Goal: Task Accomplishment & Management: Manage account settings

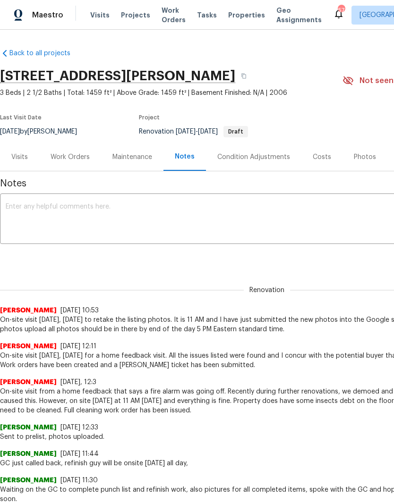
click at [68, 161] on div "Work Orders" at bounding box center [70, 156] width 39 height 9
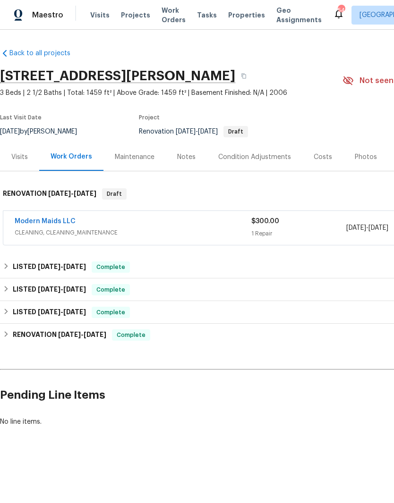
click at [363, 158] on div "Photos" at bounding box center [366, 156] width 22 height 9
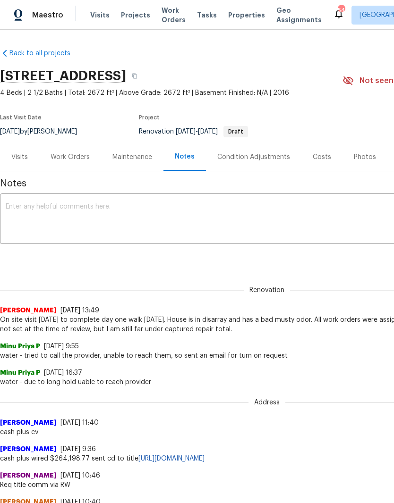
click at [104, 220] on textarea at bounding box center [267, 219] width 522 height 33
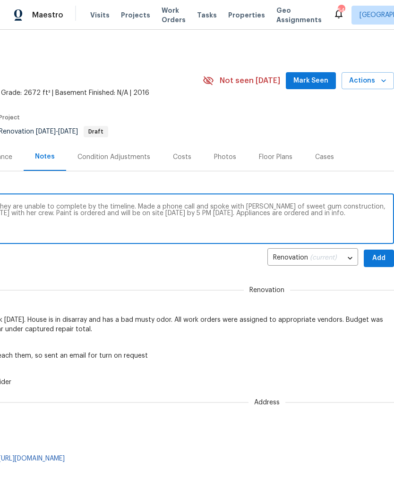
scroll to position [0, 140]
type textarea "Originally assigned to A & G painting, but they are unable to complete by the t…"
click at [376, 257] on span "Add" at bounding box center [378, 259] width 15 height 12
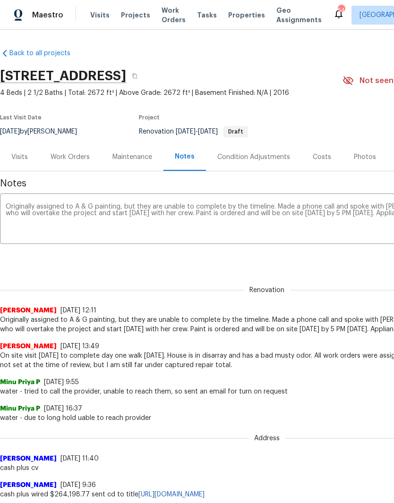
scroll to position [0, 0]
click at [61, 158] on div "Work Orders" at bounding box center [70, 156] width 39 height 9
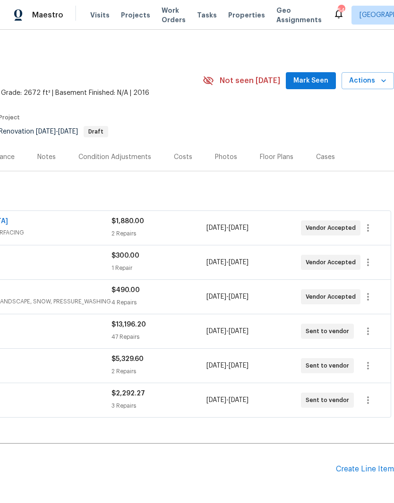
scroll to position [0, 140]
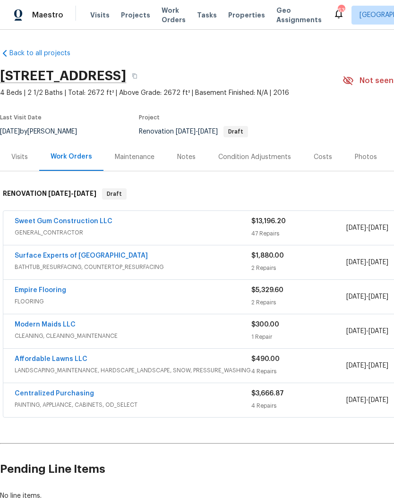
click at [40, 288] on link "Empire Flooring" at bounding box center [40, 290] width 51 height 7
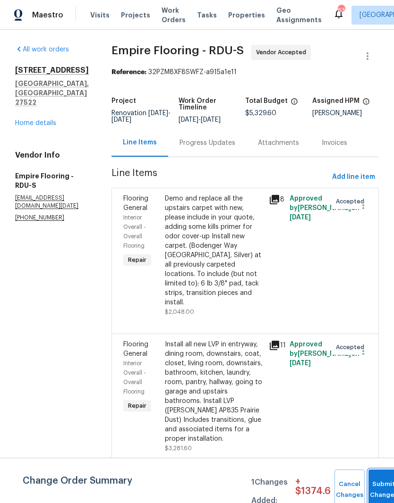
click at [379, 482] on button "Submit Changes" at bounding box center [383, 490] width 30 height 41
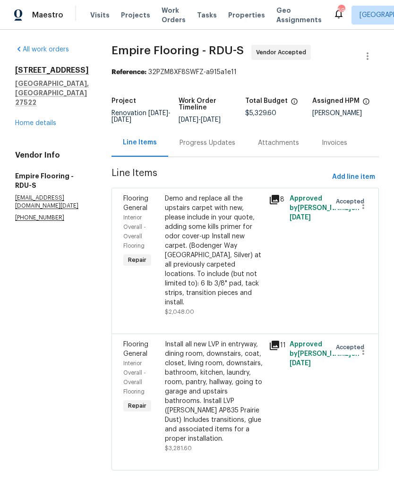
click at [26, 120] on link "Home details" at bounding box center [35, 123] width 41 height 7
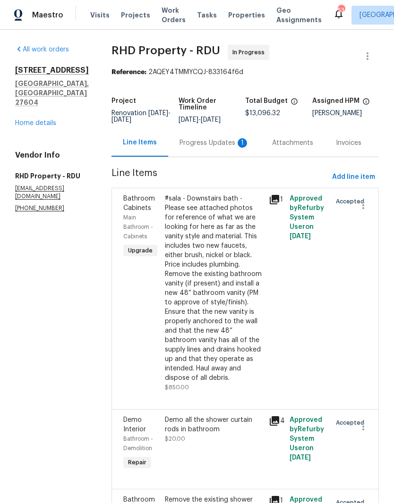
click at [207, 146] on div "Progress Updates 1" at bounding box center [214, 142] width 70 height 9
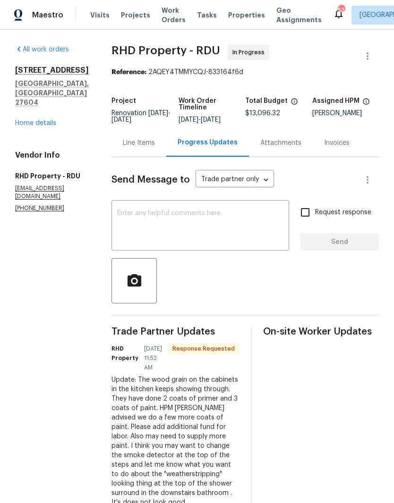
click at [43, 120] on link "Home details" at bounding box center [35, 123] width 41 height 7
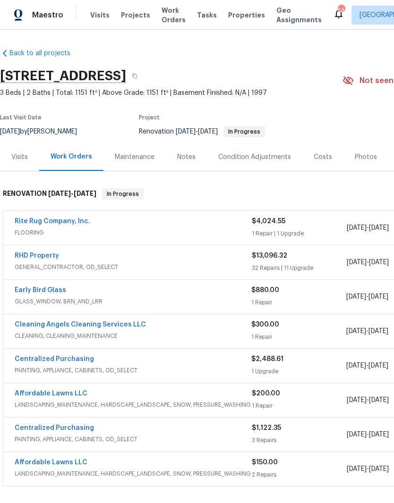
click at [186, 160] on div "Notes" at bounding box center [186, 156] width 18 height 9
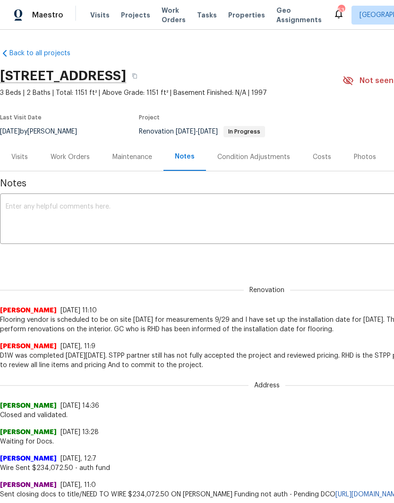
click at [14, 211] on textarea at bounding box center [267, 219] width 522 height 33
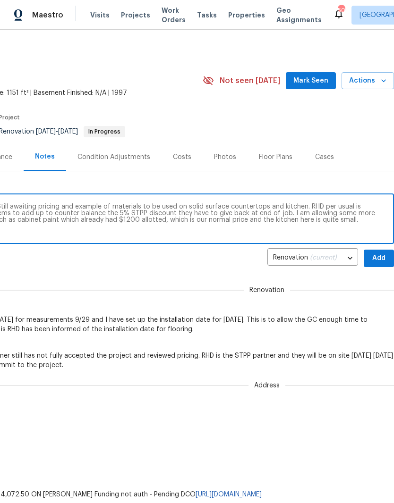
scroll to position [0, 140]
type textarea "On site visit today to check on progress. Still awaiting pricing and example of…"
click at [378, 255] on span "Add" at bounding box center [378, 259] width 15 height 12
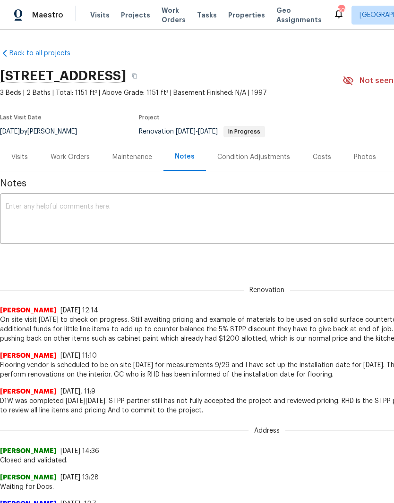
scroll to position [0, 0]
click at [54, 158] on div "Work Orders" at bounding box center [70, 156] width 39 height 9
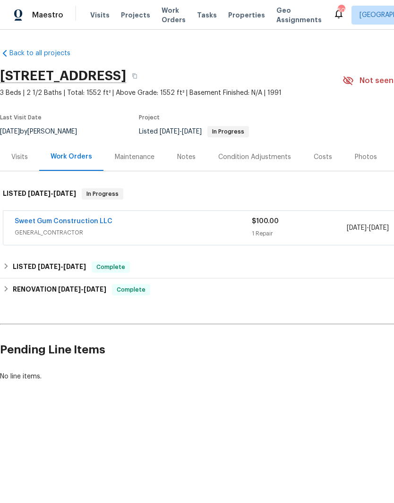
click at [47, 218] on link "Sweet Gum Construction LLC" at bounding box center [64, 221] width 98 height 7
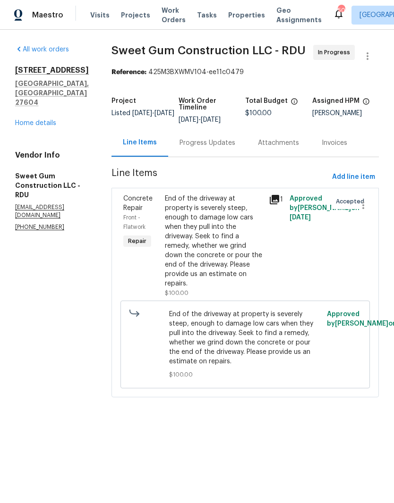
click at [21, 120] on link "Home details" at bounding box center [35, 123] width 41 height 7
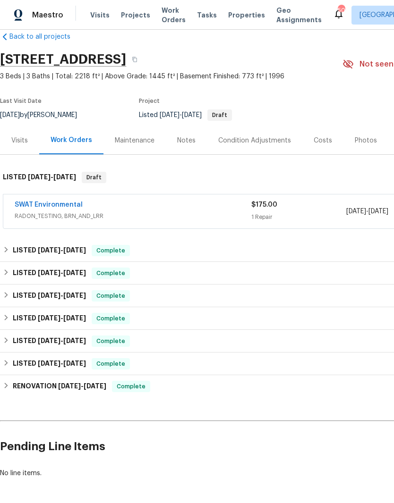
scroll to position [17, 0]
click at [24, 204] on link "SWAT Environmental" at bounding box center [49, 205] width 68 height 7
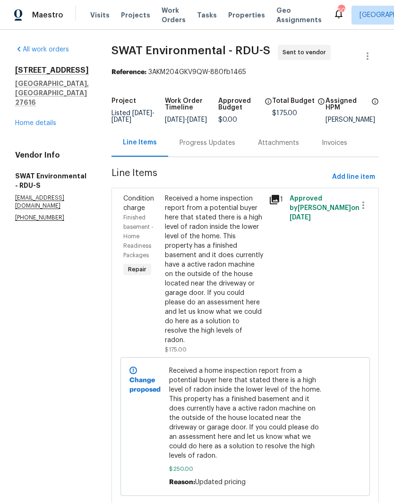
click at [194, 157] on div "Progress Updates" at bounding box center [207, 143] width 78 height 28
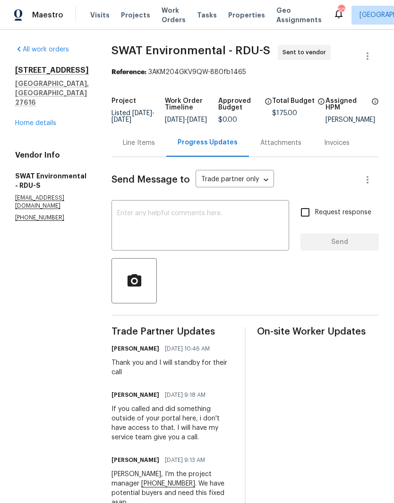
click at [127, 218] on textarea at bounding box center [200, 226] width 166 height 33
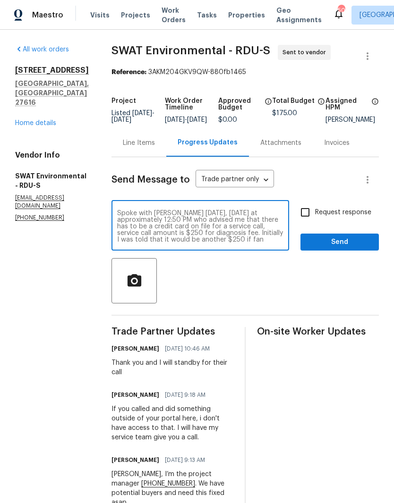
scroll to position [7, 0]
click at [228, 287] on div at bounding box center [244, 280] width 267 height 45
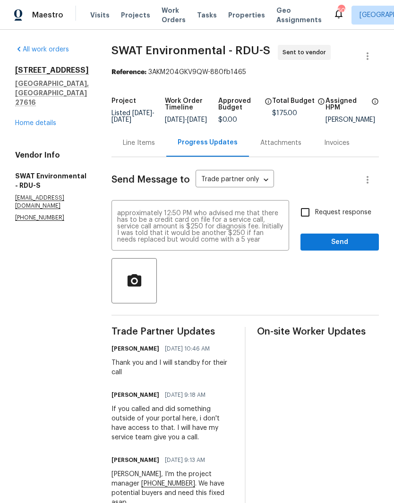
click at [220, 251] on div "Spoke with Chris today, Monday 10/6 at approximately 12:50 PM who advised me th…" at bounding box center [199, 227] width 177 height 48
click at [197, 243] on textarea "Spoke with Chris today, Monday 10/6 at approximately 12:50 PM who advised me th…" at bounding box center [200, 226] width 166 height 33
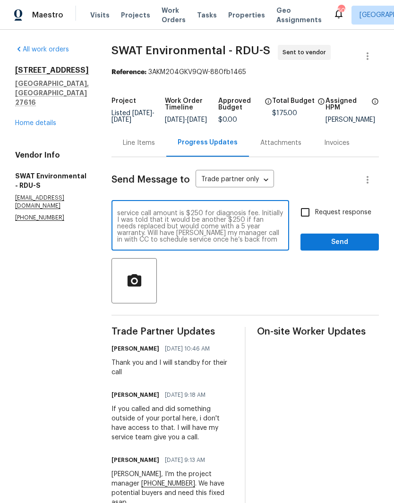
scroll to position [20, 0]
type textarea "Spoke with Chris today, Monday 10/6 at approximately 12:50 PM who advised me th…"
click at [327, 246] on span "Send" at bounding box center [339, 242] width 63 height 12
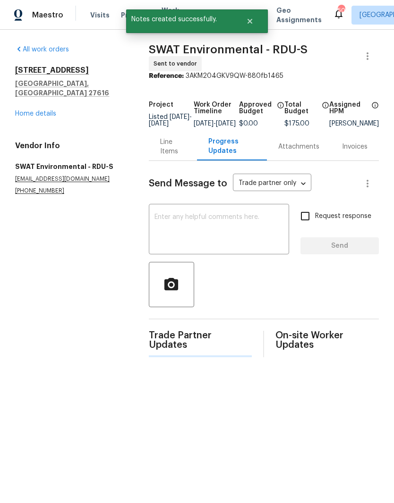
scroll to position [0, 0]
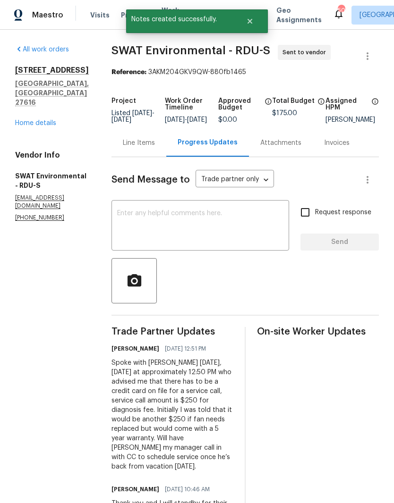
click at [34, 120] on link "Home details" at bounding box center [35, 123] width 41 height 7
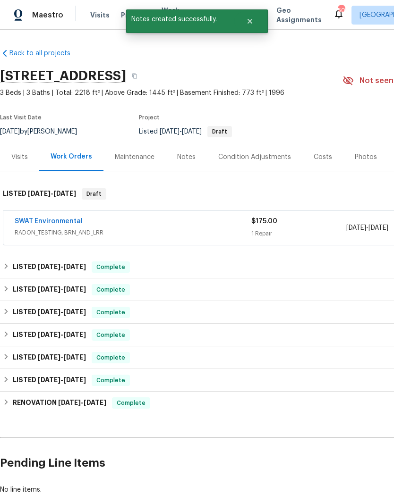
click at [182, 158] on div "Notes" at bounding box center [186, 156] width 18 height 9
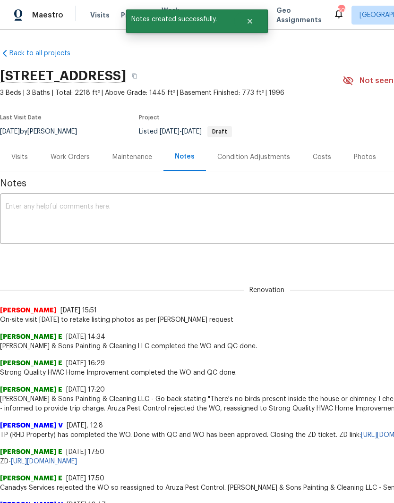
click at [29, 209] on textarea at bounding box center [267, 219] width 522 height 33
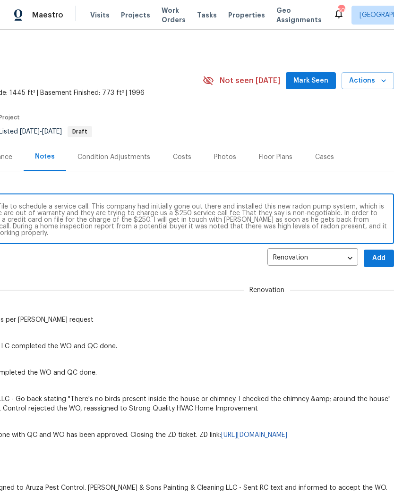
scroll to position [0, 140]
type textarea "Initially, I had called in with the number on file to schedule a service call. …"
click at [380, 257] on span "Add" at bounding box center [378, 259] width 15 height 12
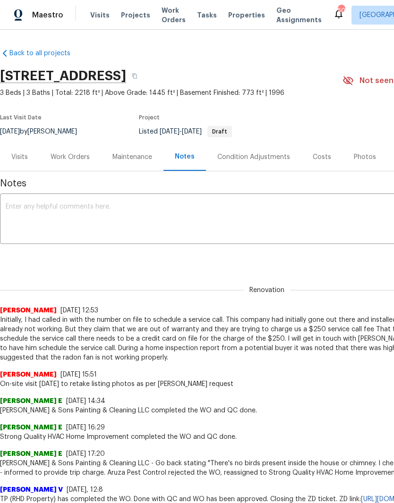
scroll to position [0, 0]
click at [104, 209] on textarea at bounding box center [267, 219] width 522 height 33
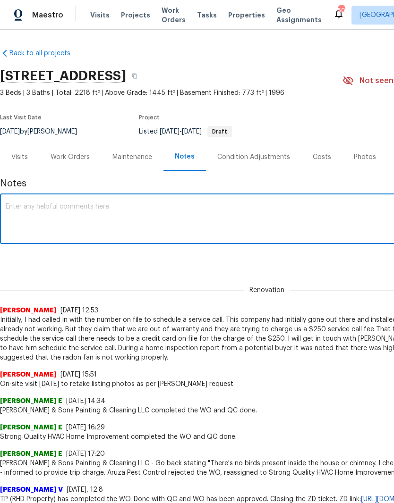
paste textarea "Spoke with Chris today, Monday 10/6 at approximately 12:50 PM who advised me th…"
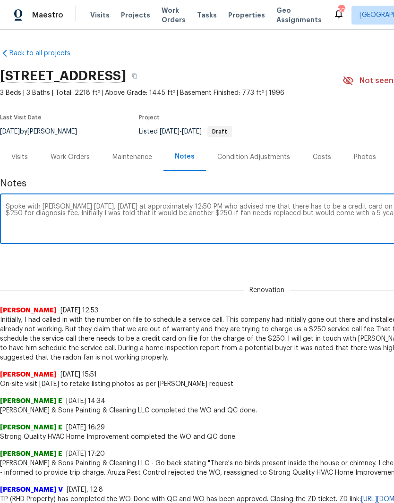
scroll to position [0, 140]
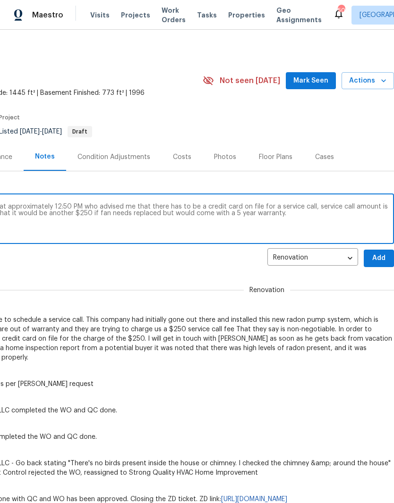
type textarea "Spoke with Chris today, Monday 10/6 at approximately 12:50 PM who advised me th…"
click at [380, 258] on span "Add" at bounding box center [378, 259] width 15 height 12
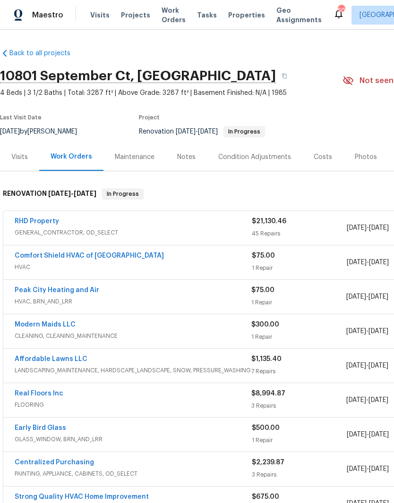
scroll to position [21, 0]
